Goal: Task Accomplishment & Management: Manage account settings

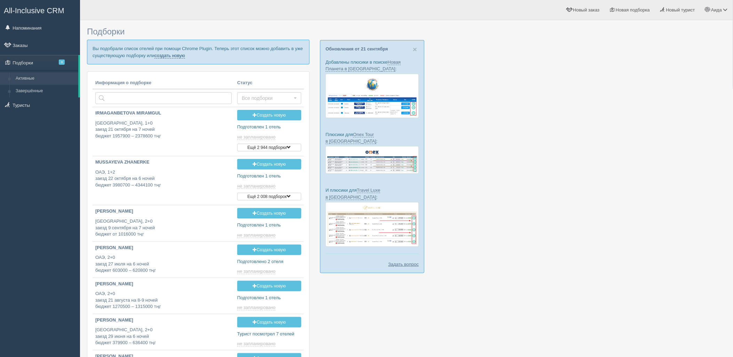
click at [167, 57] on link "создать новую" at bounding box center [169, 56] width 31 height 6
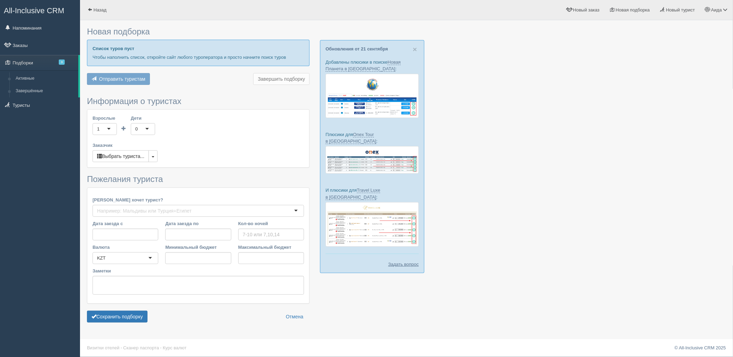
type input "7"
type input "1467700"
type input "1890900"
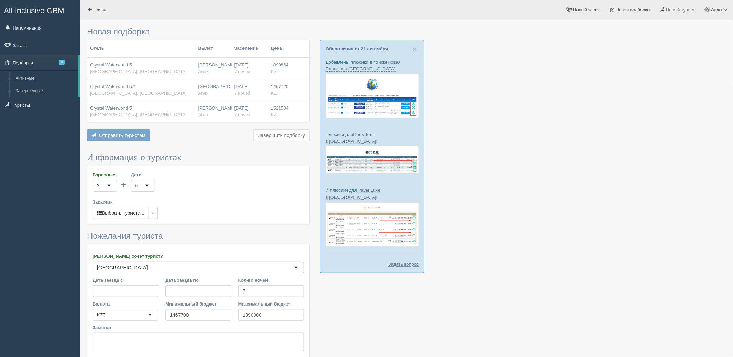
scroll to position [57, 0]
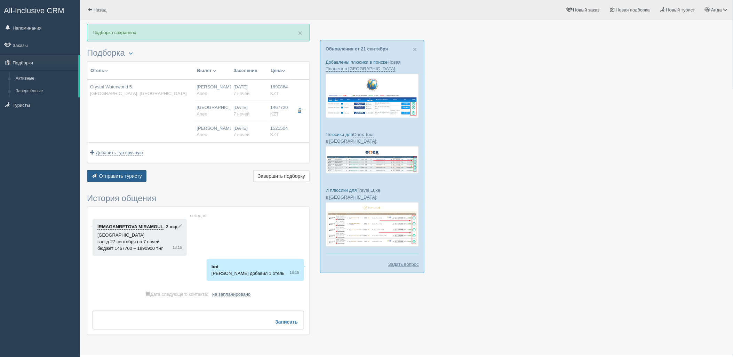
click at [129, 176] on span "Отправить туристу" at bounding box center [120, 176] width 43 height 6
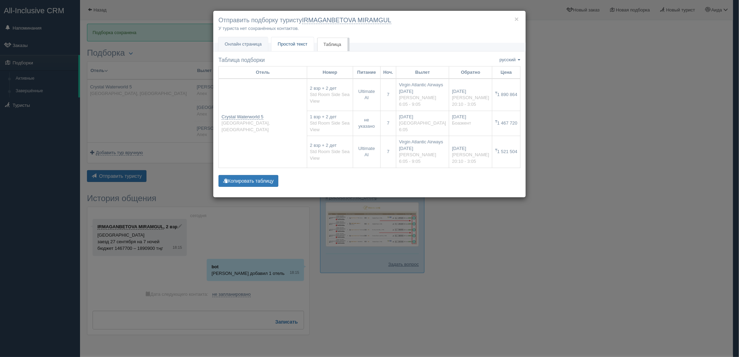
click at [291, 43] on span "Простой текст" at bounding box center [293, 43] width 30 height 5
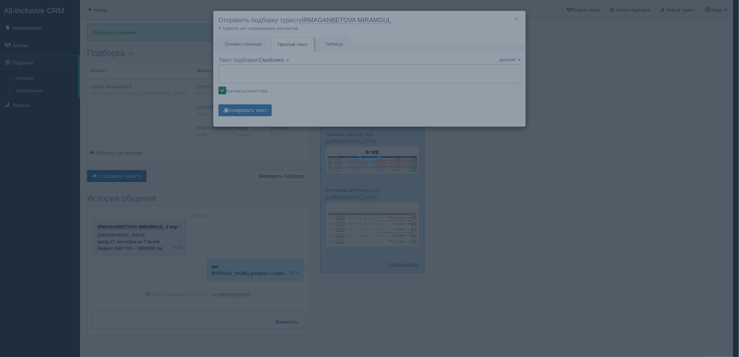
type textarea "🌞 Добрый день! Предлагаем Вам рассмотреть следующие варианты: 🌎 Турция, Боазкен…"
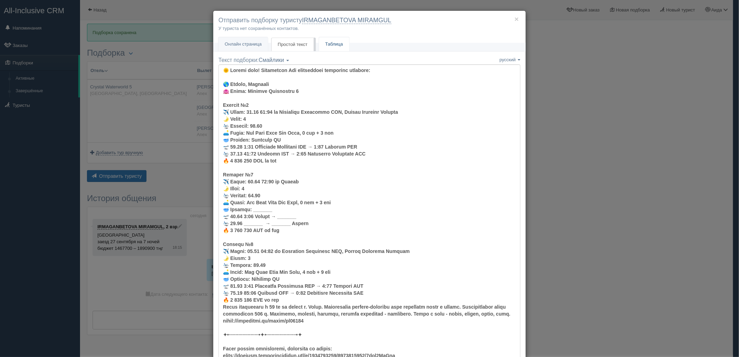
click at [335, 44] on link "Таблица" at bounding box center [334, 44] width 30 height 14
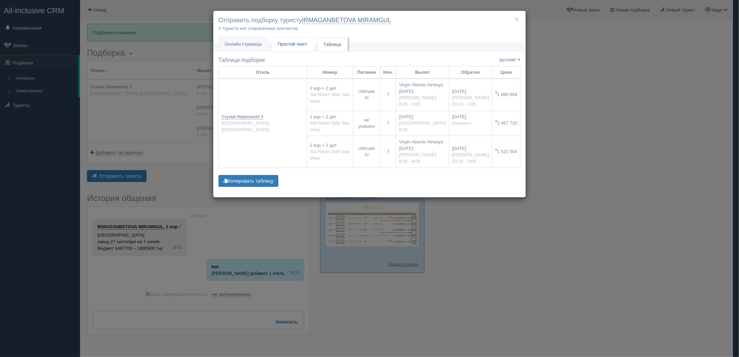
click at [292, 46] on span "Простой текст" at bounding box center [293, 43] width 30 height 5
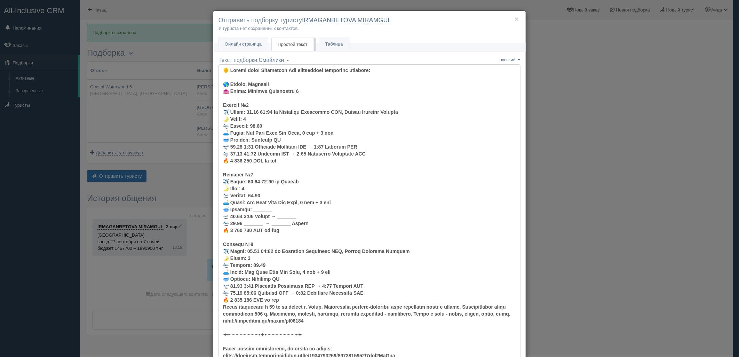
drag, startPoint x: 568, startPoint y: 76, endPoint x: 397, endPoint y: 82, distance: 171.2
click at [568, 76] on div "× Отправить подборку туристу IRMAGANBETOVA MIRAMGUL У туриста нет сохранённых к…" at bounding box center [369, 178] width 739 height 357
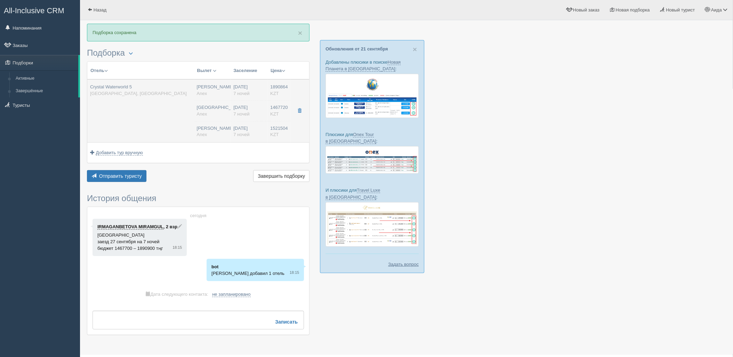
click at [248, 95] on span "7 ночей" at bounding box center [241, 93] width 16 height 5
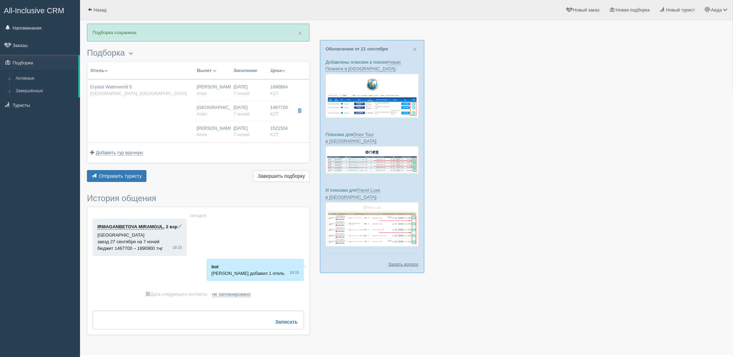
type input "Crystal Waterworld 5"
type input "https://tophotels.ru/hotel/al98662"
type textarea "Отель расположен в 10 км от центра п. Белек. Собственный песчано-галечный пляж …"
type input "[GEOGRAPHIC_DATA]"
type input "Боазкент"
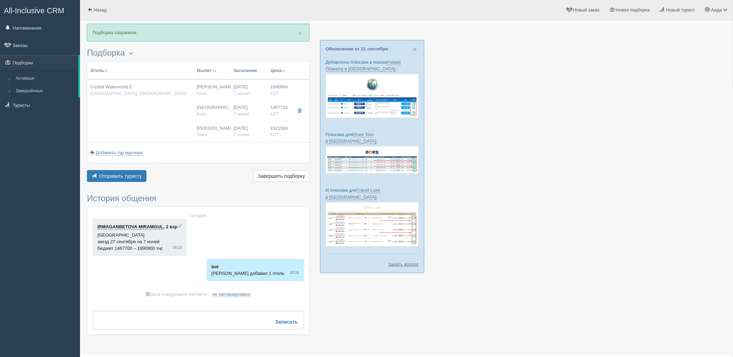
type input "1890864.00"
type input "[PERSON_NAME]"
type input "06:05"
type input "09:05"
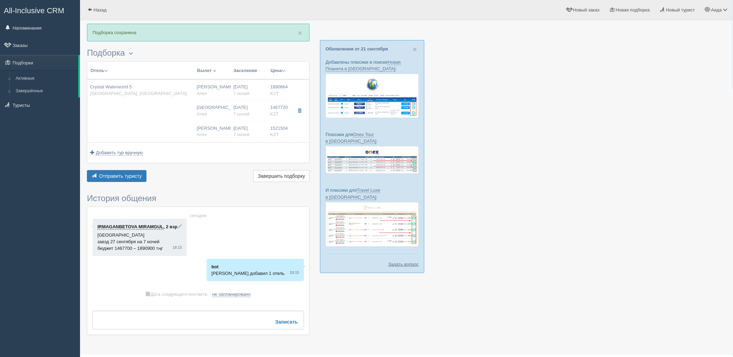
type input "Virgin Atlantic Airways"
type input "20:10"
type input "03:05"
type input "7"
type input "Std Room Side Sea View"
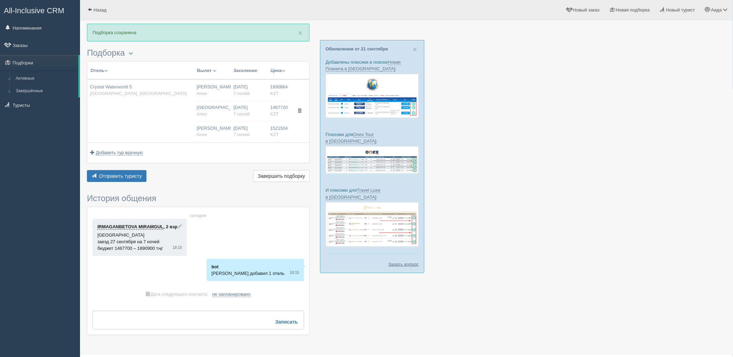
type input "Ultimate AI"
type input "Anex"
type input "https://agent.anextour.kz/hotels/turkey/crystal-waterworld"
type input "1467720.00"
type input "Астана"
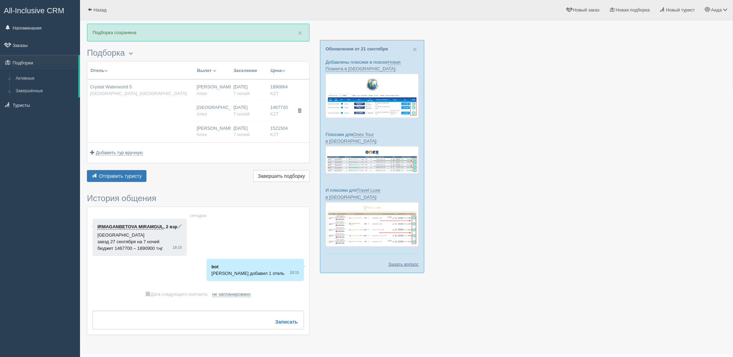
type input "06:05"
type input "7"
type input "Std Room Side Sea View"
type input "Anex"
type input "https://agent.anextour.kz/search/tour?ADULT=1&CHECKIN_BEG=20250927&CHECKIN_END=…"
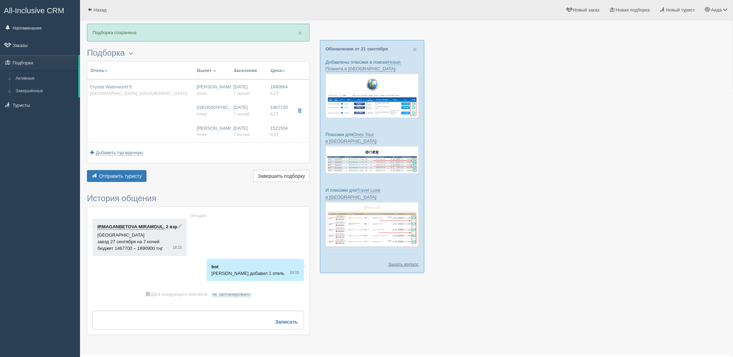
type input "1521504.00"
type input "[PERSON_NAME]"
type input "06:05"
type input "09:05"
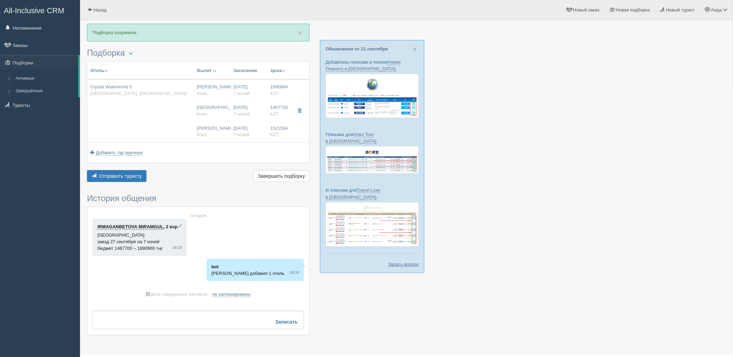
type input "Virgin Atlantic Airways"
type input "20:10"
type input "03:05"
type input "7"
type input "Std Room Side Sea View"
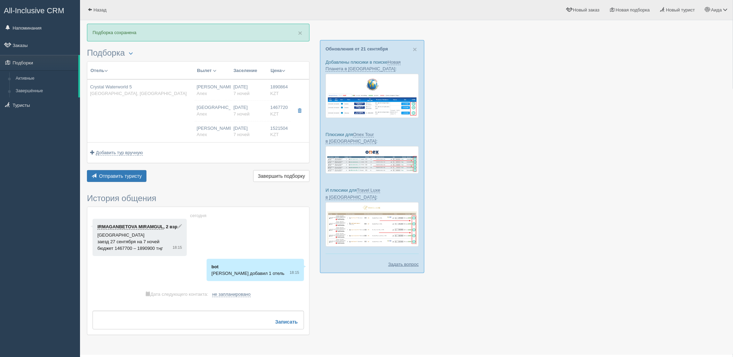
type input "Ultimate AI"
type input "Anex"
type input "https://agent.anextour.kz/hotels/turkey/crystal-waterworld"
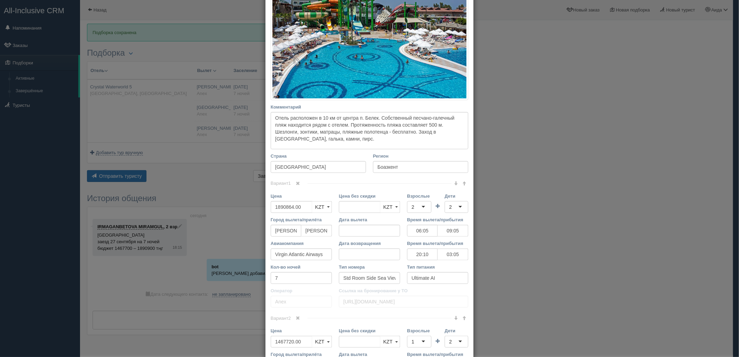
scroll to position [155, 0]
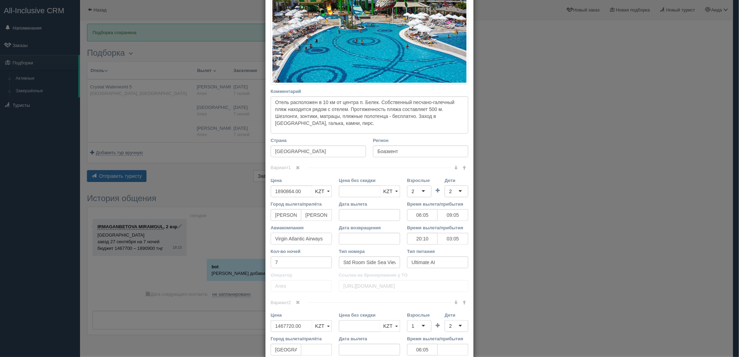
click at [307, 240] on input "Virgin Atlantic Airways" at bounding box center [301, 239] width 61 height 12
click at [306, 240] on input "Virgin Atlantic Airways" at bounding box center [301, 239] width 61 height 12
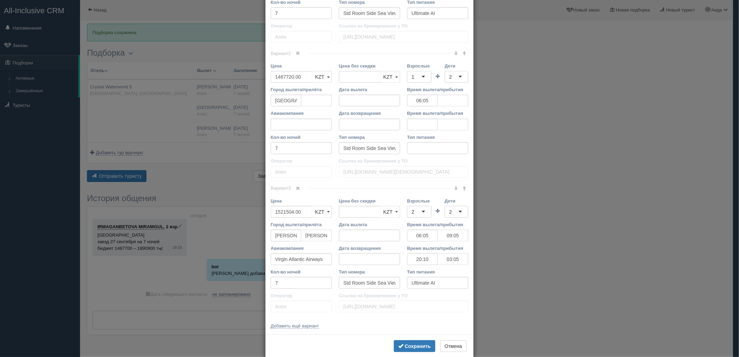
scroll to position [397, 0]
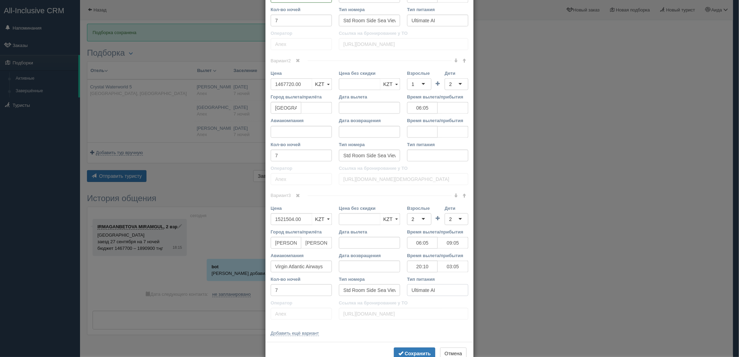
drag, startPoint x: 446, startPoint y: 292, endPoint x: 394, endPoint y: 294, distance: 51.5
click at [394, 294] on div "Кол-во ночей 7 Тип номера Std Room Side Sea View Тип питания Ultimate AI" at bounding box center [369, 288] width 205 height 24
paste input "Ultimate AI"
type input "Ultimate AI"
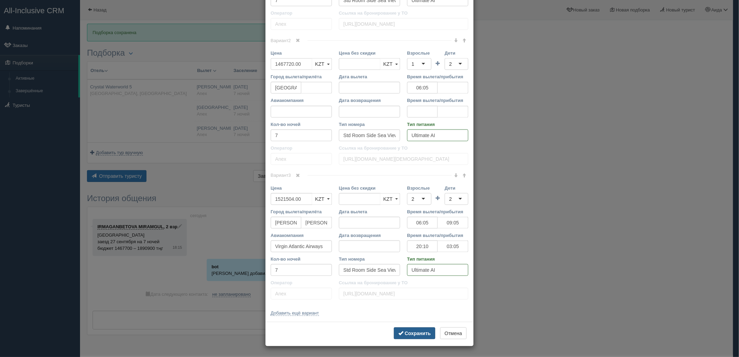
click at [411, 334] on b "Сохранить" at bounding box center [417, 333] width 26 height 6
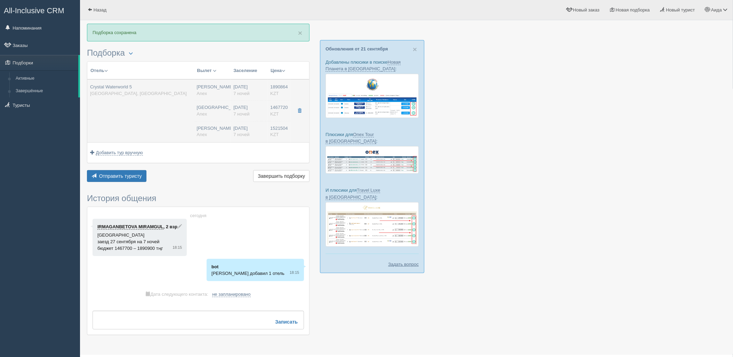
click at [242, 110] on div "27.09.2025 7 ночей" at bounding box center [248, 110] width 31 height 13
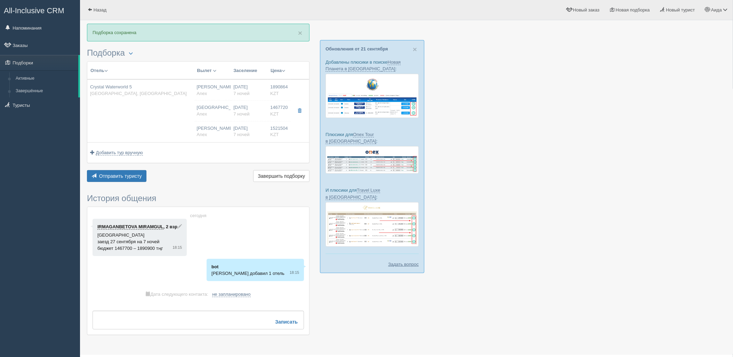
type input "06:05"
type input "09:05"
type input "20:10"
type input "03:05"
type input "06:05"
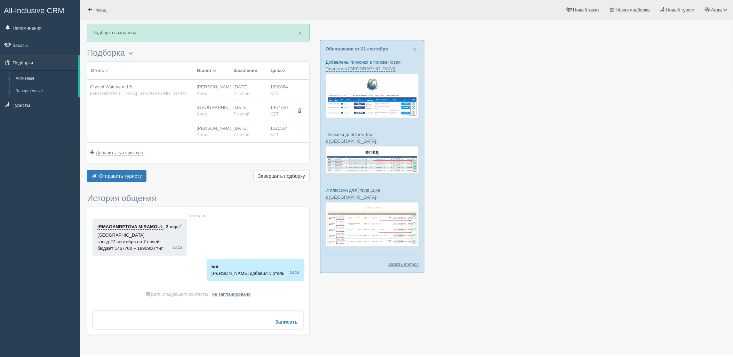
type input "06:05"
type input "09:05"
type input "20:10"
type input "03:05"
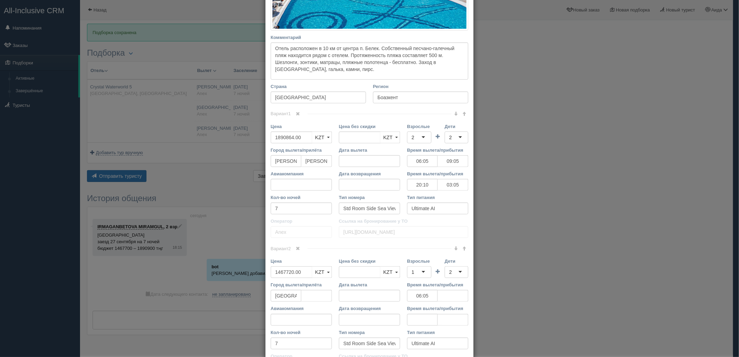
scroll to position [216, 0]
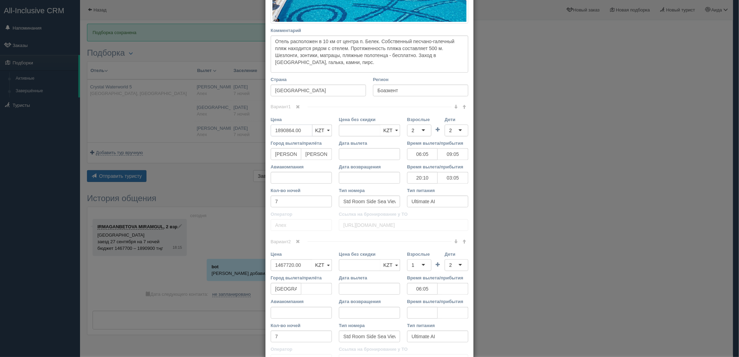
drag, startPoint x: 300, startPoint y: 129, endPoint x: 266, endPoint y: 130, distance: 33.4
click at [267, 130] on div "Цена 1890864.00 KZT USD EUR KZT KZT USD EUR" at bounding box center [301, 128] width 68 height 24
type input "1890864.00"
type input "1872000"
drag, startPoint x: 301, startPoint y: 266, endPoint x: 276, endPoint y: 266, distance: 24.7
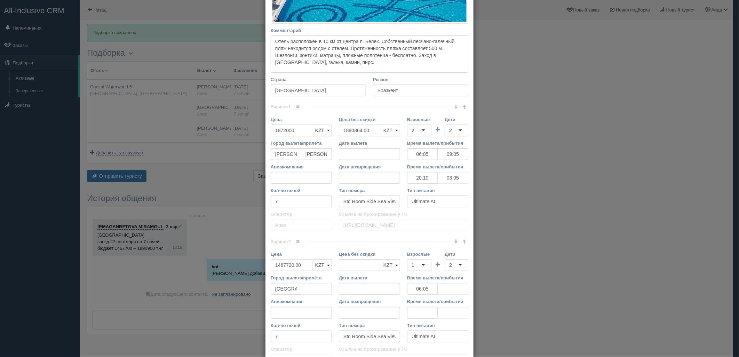
click at [277, 266] on input "1467720.00" at bounding box center [292, 265] width 42 height 12
type input "14"
type input "1467720.00"
type input "1"
type input "1453040"
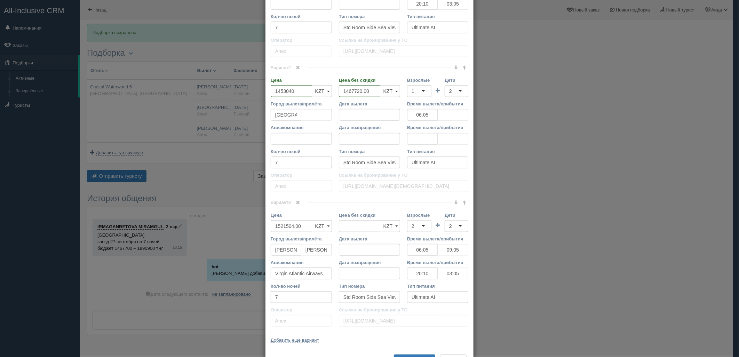
scroll to position [394, 0]
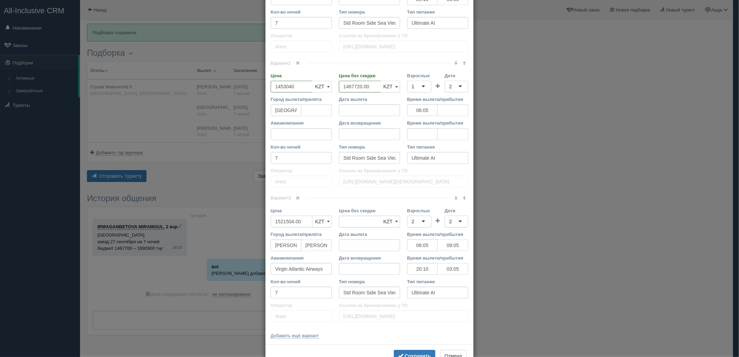
drag, startPoint x: 302, startPoint y: 218, endPoint x: 268, endPoint y: 219, distance: 33.4
click at [271, 219] on input "1521504.00" at bounding box center [292, 222] width 42 height 12
type input "1521504.00"
type input "1506300"
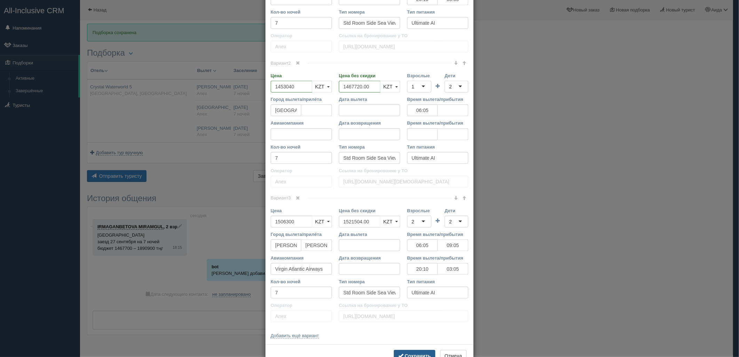
click at [408, 352] on button "Сохранить" at bounding box center [414, 356] width 41 height 12
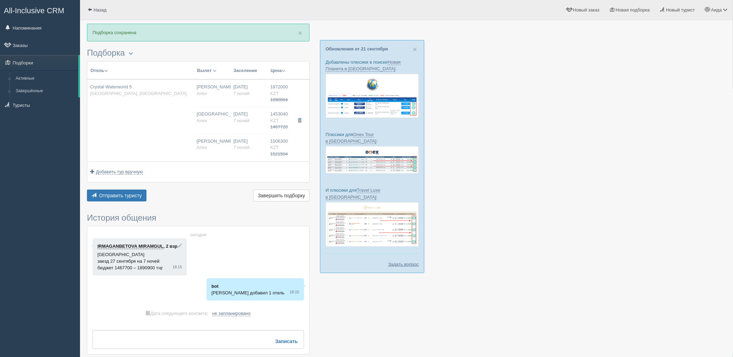
click at [131, 188] on div "Отель Разделить отели... Вылет Выезд Авиа Автобус Заселение Цена Дешёвые вначале" at bounding box center [198, 132] width 223 height 142
click at [133, 191] on button "Отправить туристу Отправить" at bounding box center [116, 196] width 59 height 12
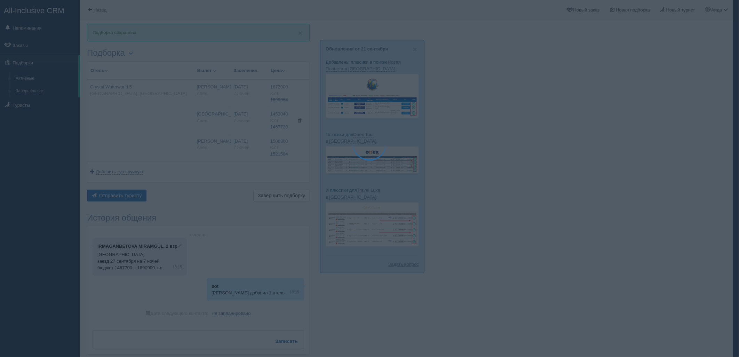
type textarea "🌞 Добрый день! Предлагаем Вам рассмотреть следующие варианты: 🌎 Турция, Боазкен…"
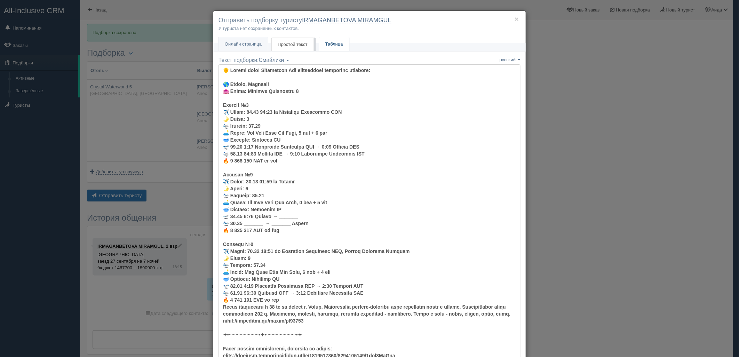
click at [319, 46] on link "Таблица" at bounding box center [334, 44] width 30 height 14
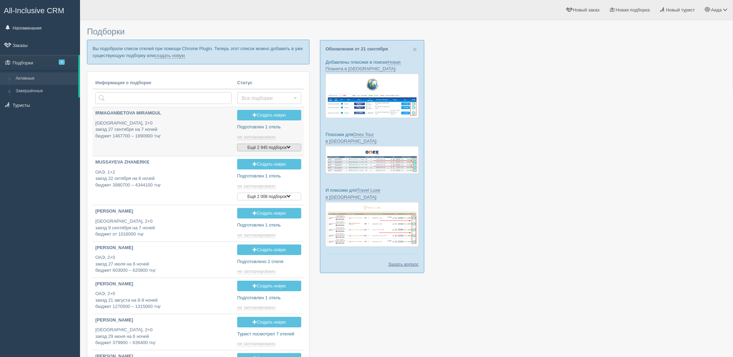
type input "[DATE] 17:10"
type input "[DATE] 18:15"
click at [178, 55] on link "создать новую" at bounding box center [169, 56] width 31 height 6
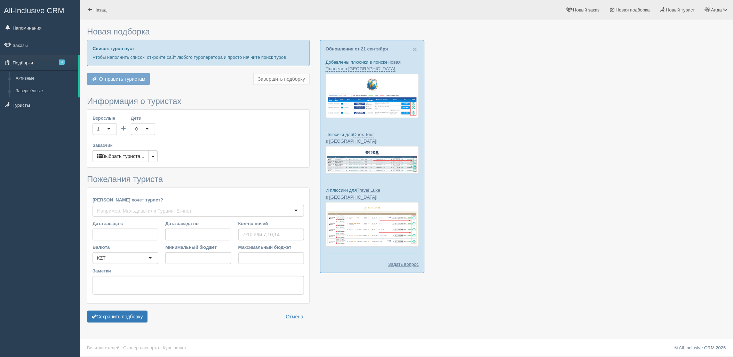
type input "8"
type input "1467000"
type input "1972600"
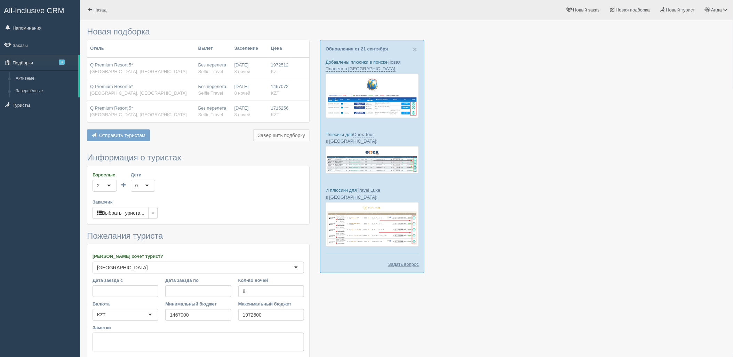
scroll to position [57, 0]
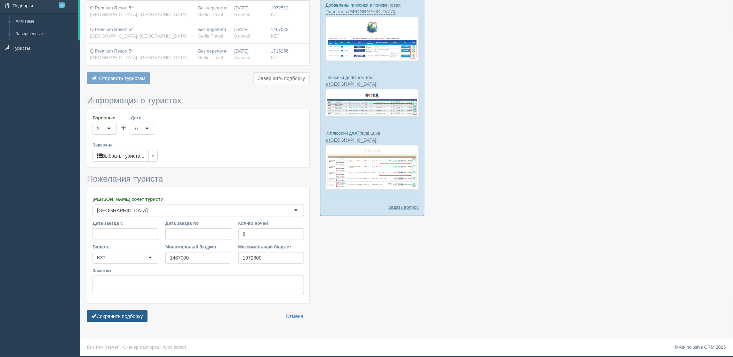
click at [143, 311] on button "Сохранить подборку" at bounding box center [117, 316] width 61 height 12
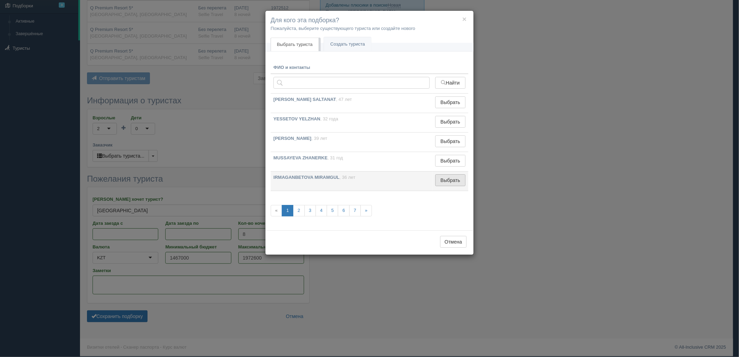
click at [456, 183] on button "Выбрать" at bounding box center [450, 180] width 30 height 12
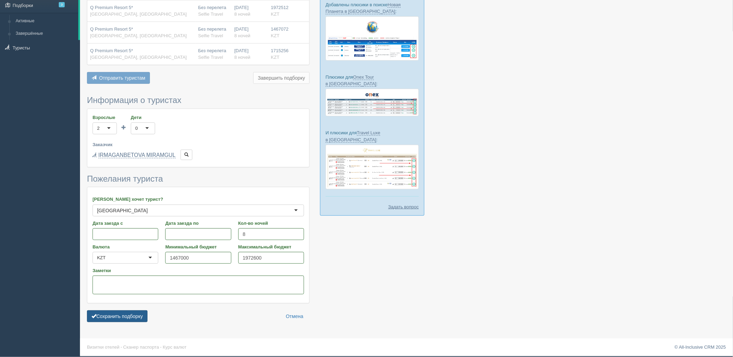
click at [123, 319] on button "Сохранить подборку" at bounding box center [117, 316] width 61 height 12
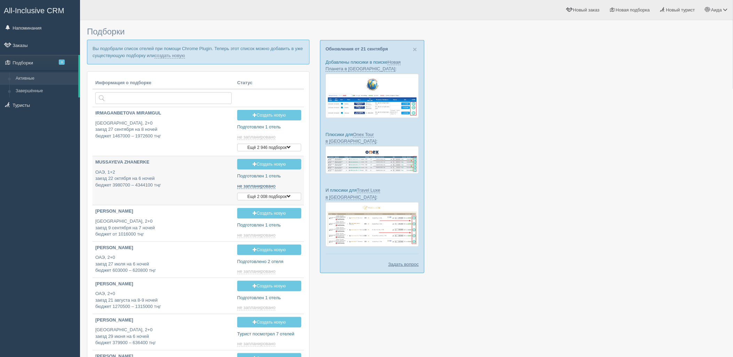
type input "[DATE] 17:10"
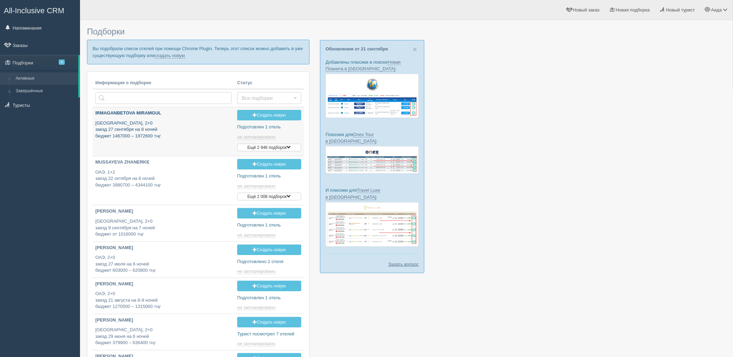
type input "[DATE] 18:20"
click at [173, 54] on link "создать новую" at bounding box center [169, 56] width 31 height 6
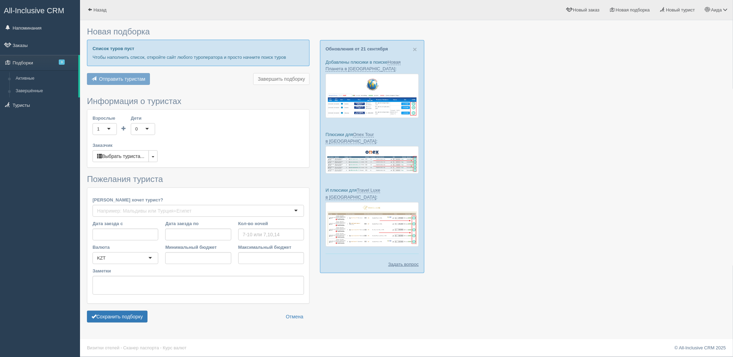
type input "8"
type input "1467000"
type input "1972600"
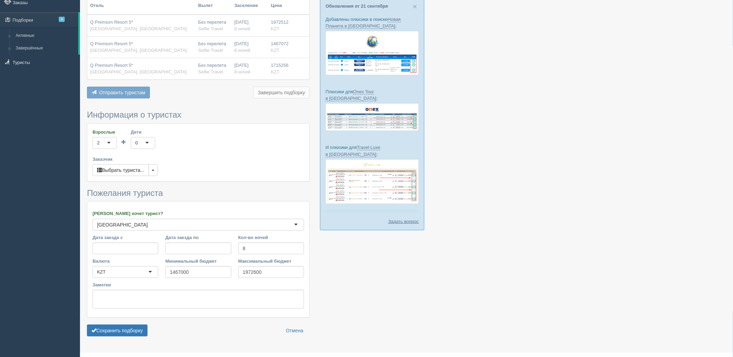
scroll to position [57, 0]
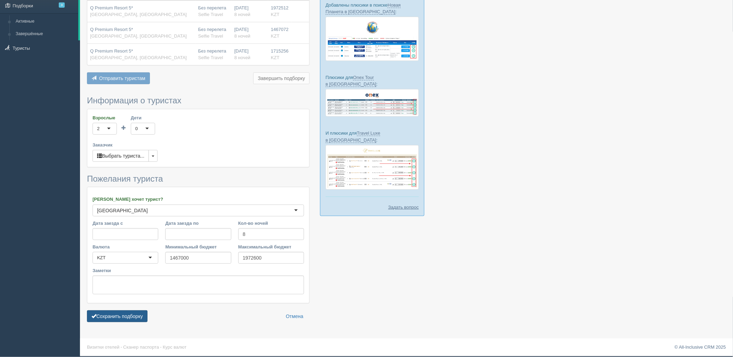
click at [141, 314] on button "Сохранить подборку" at bounding box center [117, 316] width 61 height 12
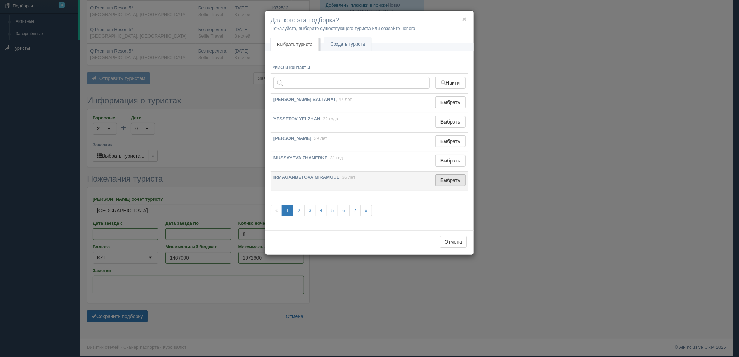
click at [452, 186] on button "Выбрать" at bounding box center [450, 180] width 30 height 12
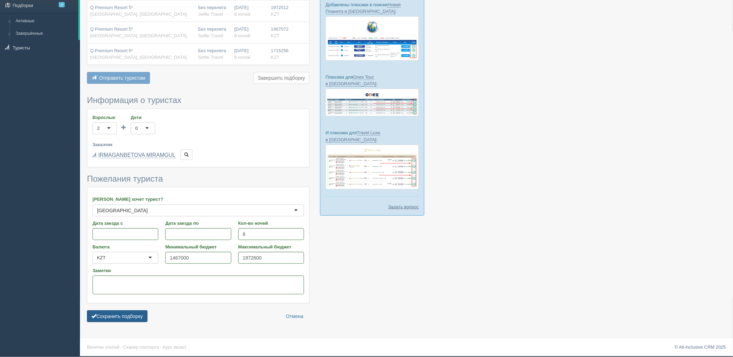
click at [137, 315] on button "Сохранить подборку" at bounding box center [117, 316] width 61 height 12
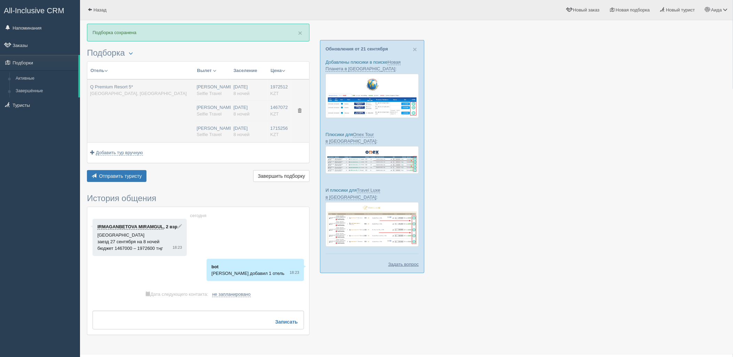
click at [209, 115] on span "Selfie Travel" at bounding box center [209, 113] width 25 height 5
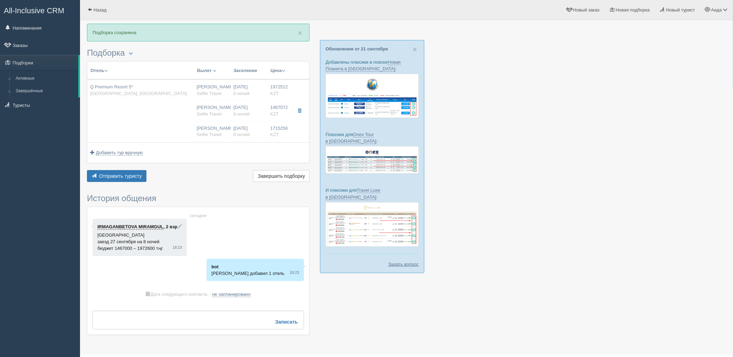
type input "Q Premium Resort 5*"
type input "[URL][DOMAIN_NAME]"
type input "[GEOGRAPHIC_DATA]"
type input "Okurcalar"
type input "1972512.00"
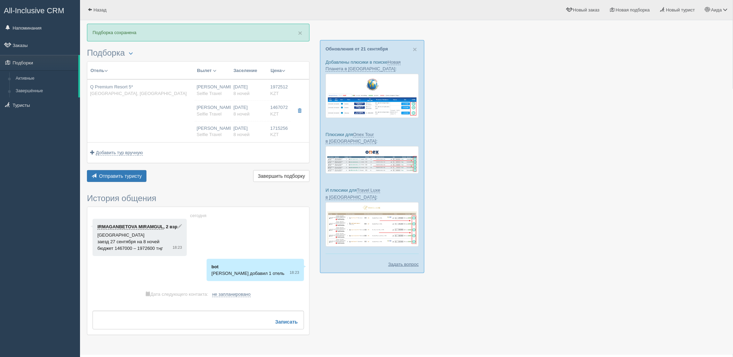
type input "[PERSON_NAME]"
type input "08:00"
type input "11:00"
type input "SCAT"
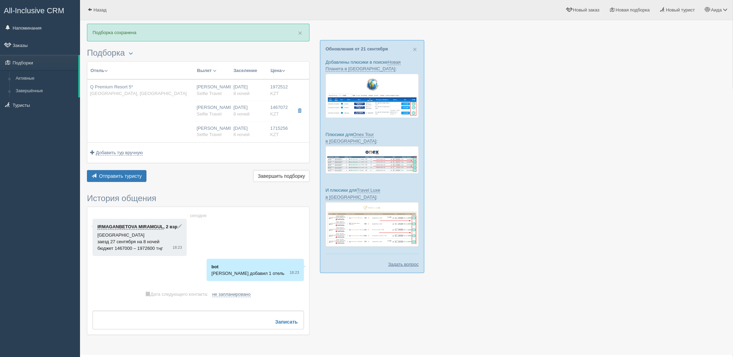
type input "12:30"
type input "19:00"
type input "8"
type input "Standard Room Roh"
type input "UAI"
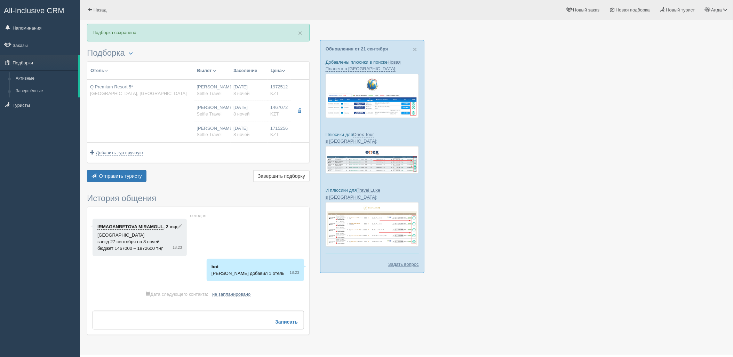
type input "Selfie Travel"
type input "[URL][DOMAIN_NAME]"
type input "1467072.00"
type input "[PERSON_NAME]"
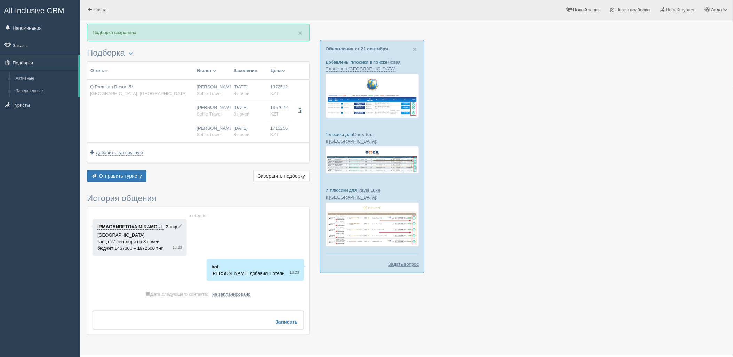
type input "08:00"
type input "11:00"
type input "SCAT"
type input "12:30"
type input "19:00"
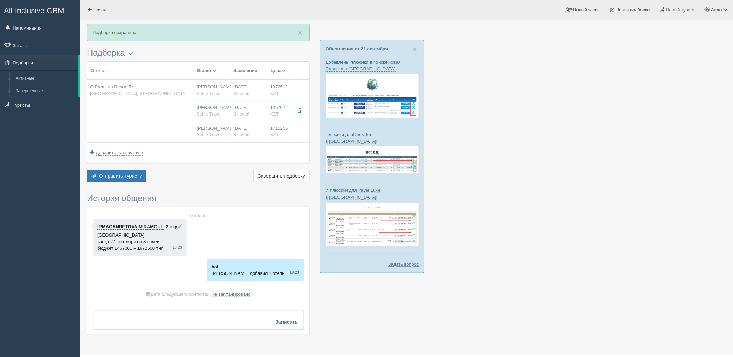
type input "8"
type input "Standard Room Roh"
type input "UAI"
type input "Selfie Travel"
type input "[URL][DOMAIN_NAME]"
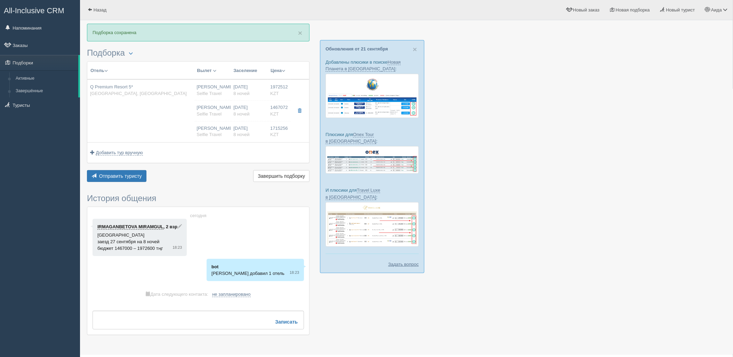
type input "1715256.00"
type input "[PERSON_NAME]"
type input "08:00"
type input "11:00"
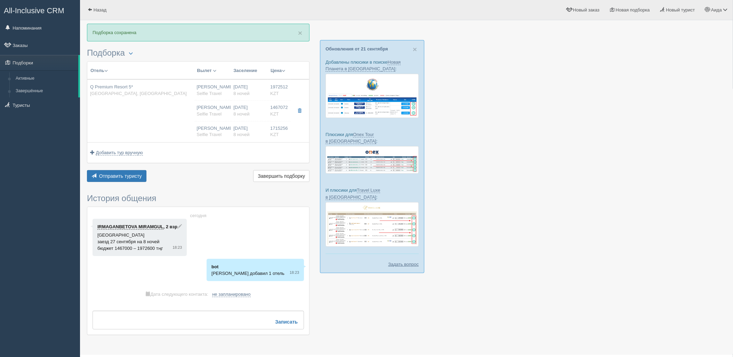
type input "SCAT"
type input "12:30"
type input "19:00"
type input "8"
type input "Standard Room Roh"
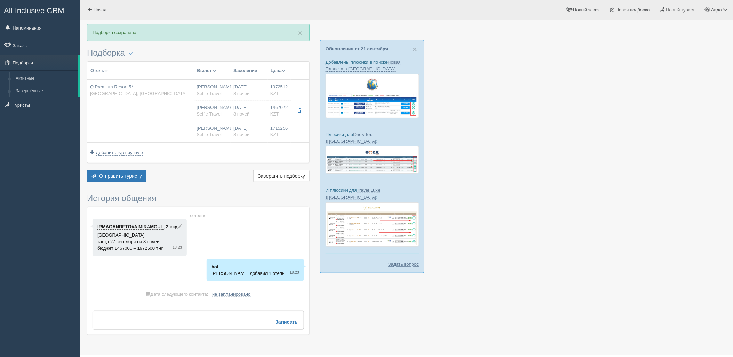
type input "UAI"
type input "Selfie Travel"
type input "[URL][DOMAIN_NAME]"
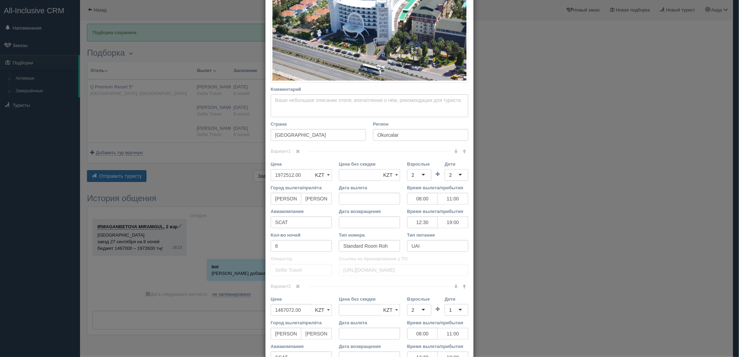
scroll to position [176, 0]
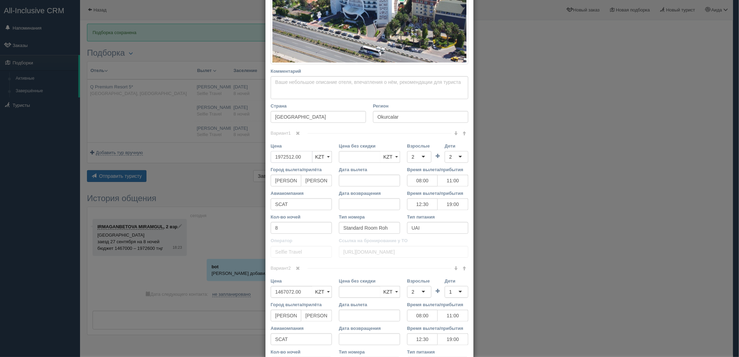
click at [287, 154] on input "1972512.00" at bounding box center [292, 157] width 42 height 12
type input "1972512.00"
type input "1950000"
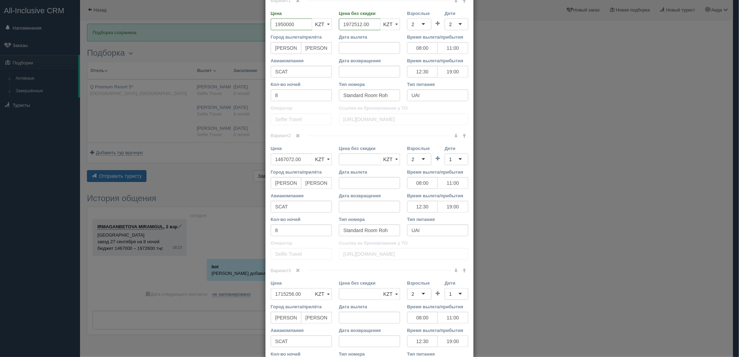
scroll to position [315, 0]
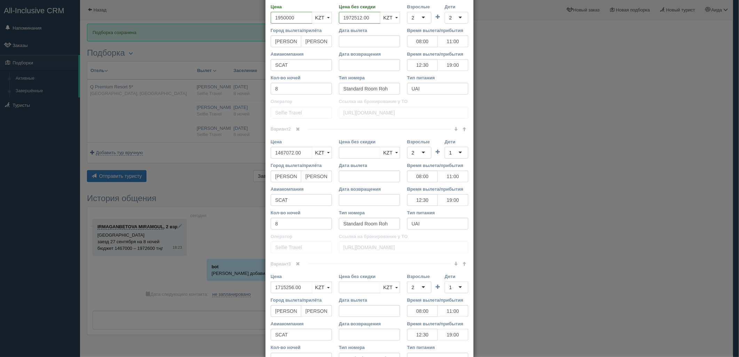
drag, startPoint x: 416, startPoint y: 284, endPoint x: 416, endPoint y: 291, distance: 7.3
click at [416, 284] on div "2" at bounding box center [419, 287] width 24 height 12
click at [463, 286] on div "1" at bounding box center [456, 287] width 24 height 12
click at [277, 150] on input "1467072.00" at bounding box center [292, 153] width 42 height 12
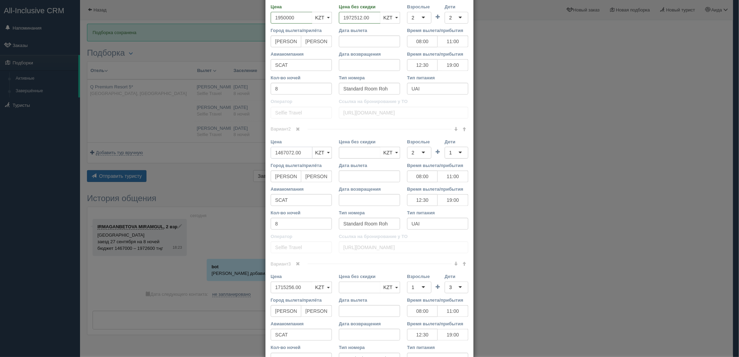
click at [277, 150] on input "1467072.00" at bounding box center [292, 153] width 42 height 12
type input "1467072.00"
type input "1452400"
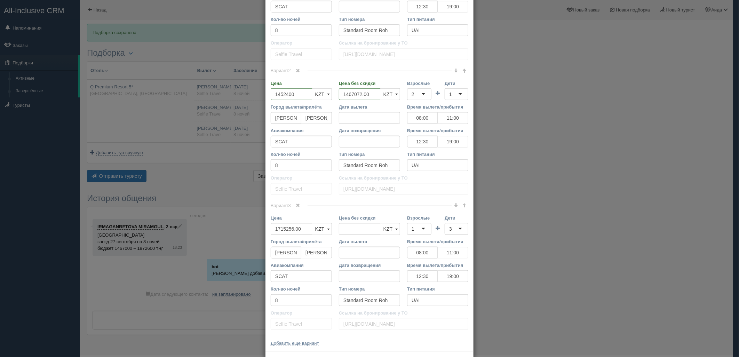
scroll to position [375, 0]
click at [280, 231] on input "1715256.00" at bounding box center [292, 228] width 42 height 12
click at [281, 231] on input "1715256.00" at bounding box center [292, 228] width 42 height 12
type input "1715256.00"
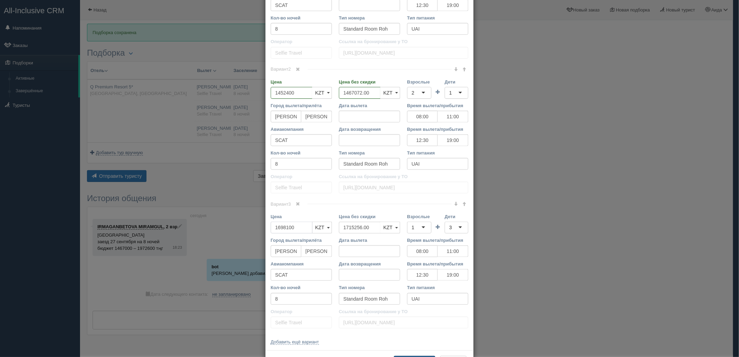
type input "1698100"
click at [413, 356] on button "Сохранить" at bounding box center [414, 362] width 41 height 12
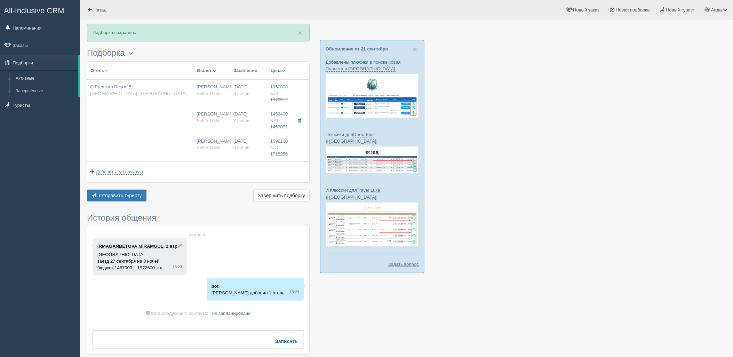
click at [116, 183] on div "Отель Разделить отели... Вылет Выезд Авиа Автобус Заселение Цена Дешёвые вначале" at bounding box center [198, 132] width 223 height 142
click at [127, 193] on button "Отправить туристу Отправить" at bounding box center [116, 196] width 59 height 12
